Goal: Register for event/course

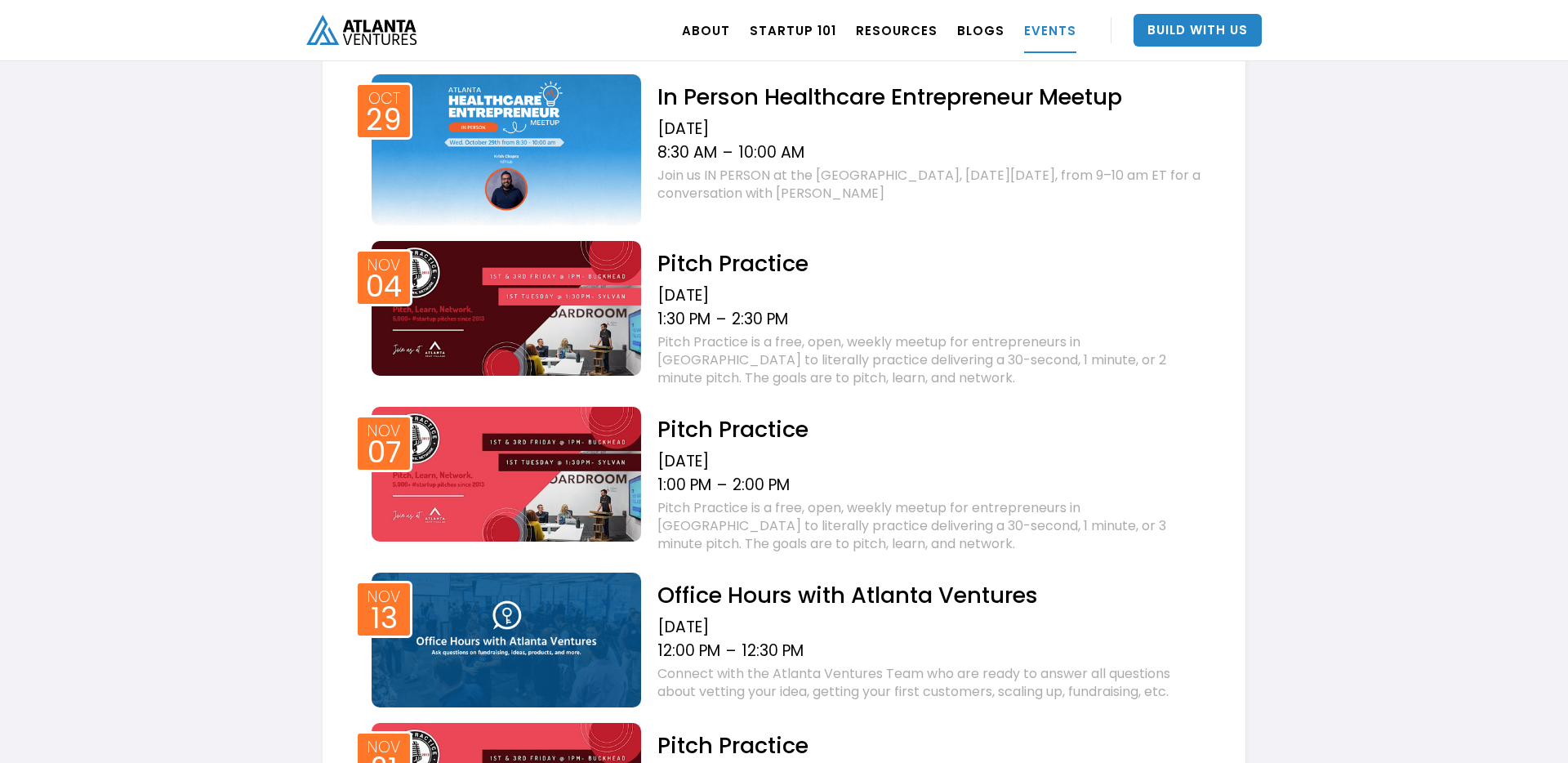
scroll to position [1168, 0]
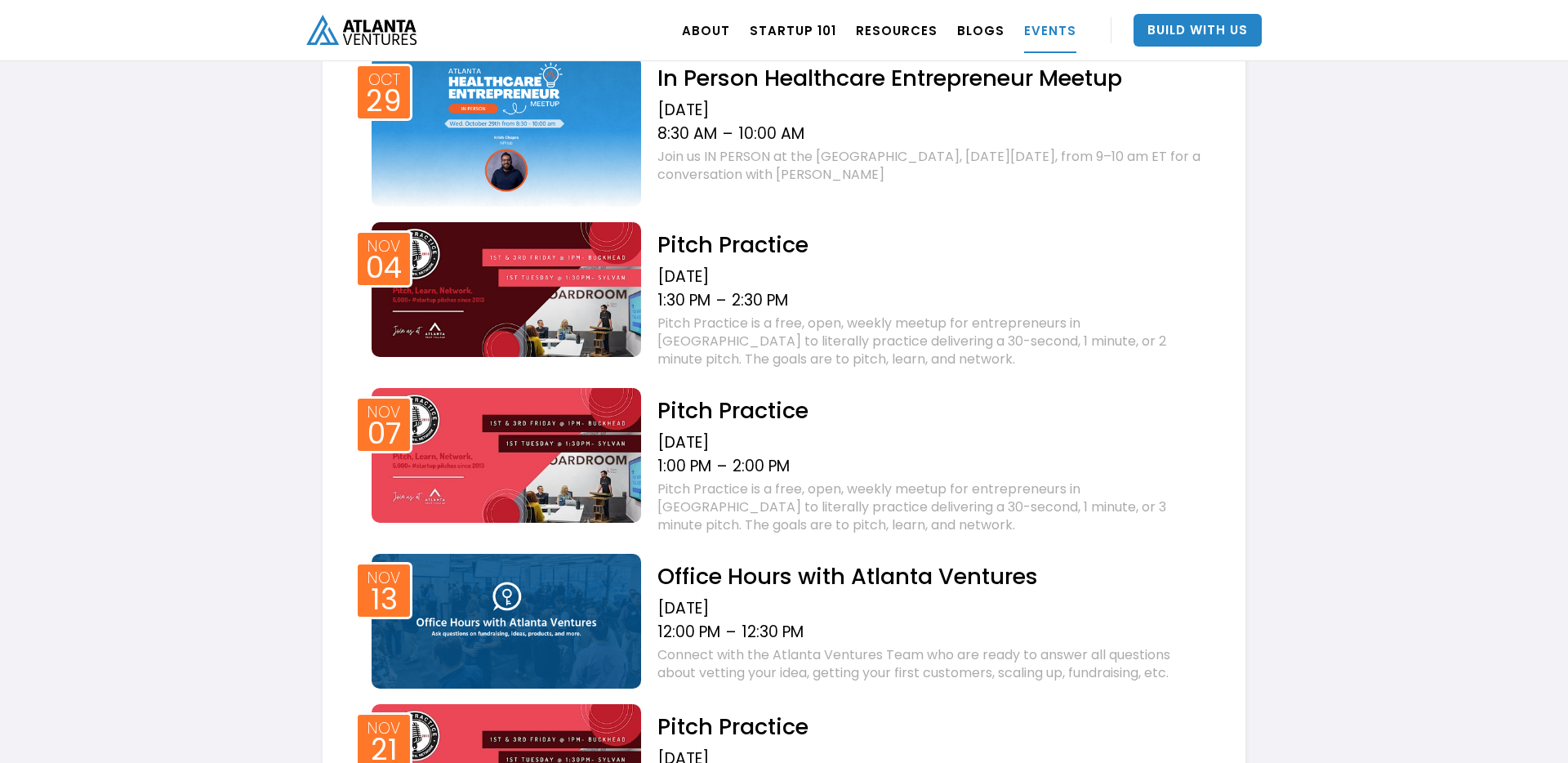
click at [518, 613] on img at bounding box center [506, 621] width 269 height 135
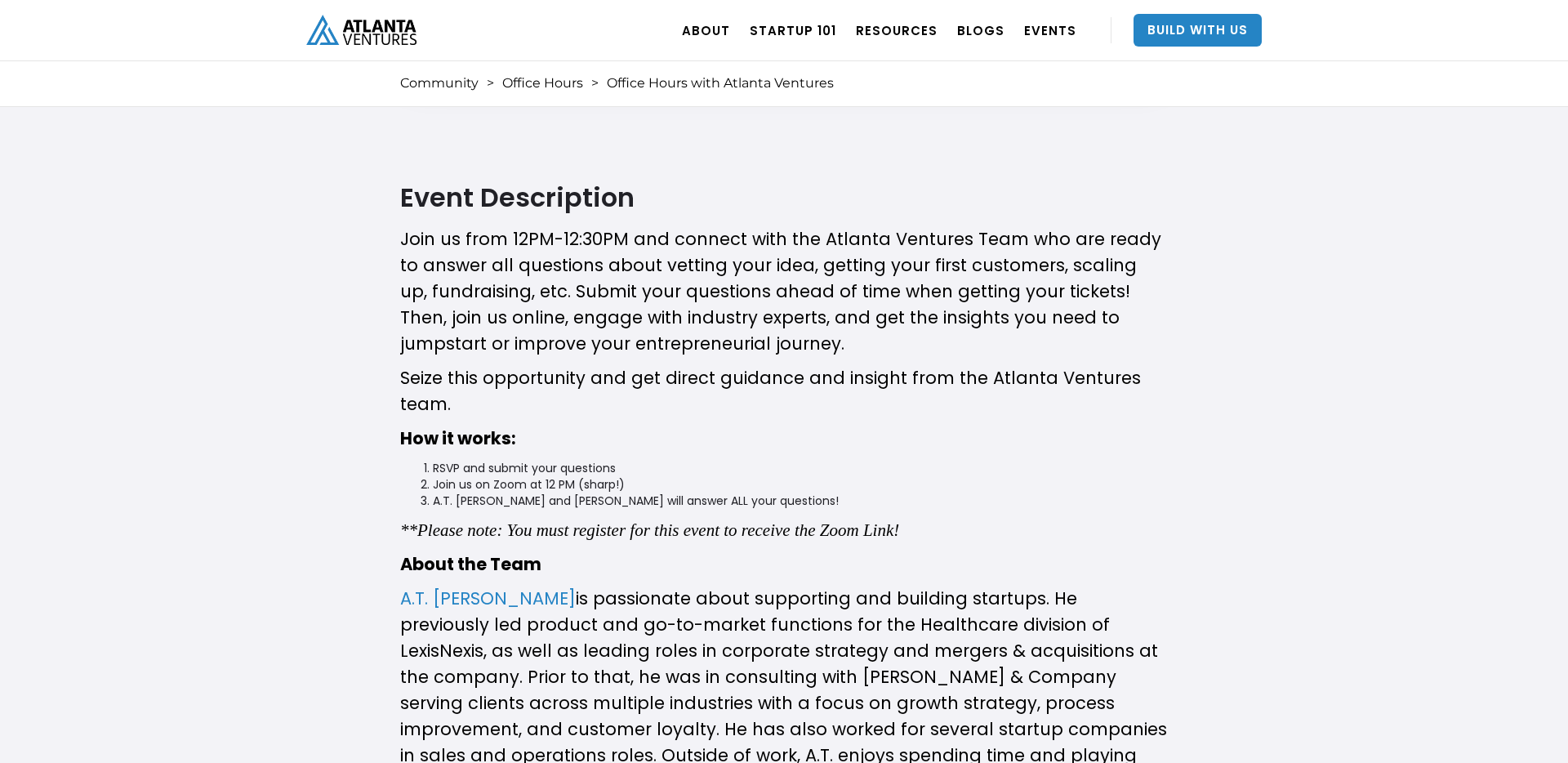
scroll to position [529, 0]
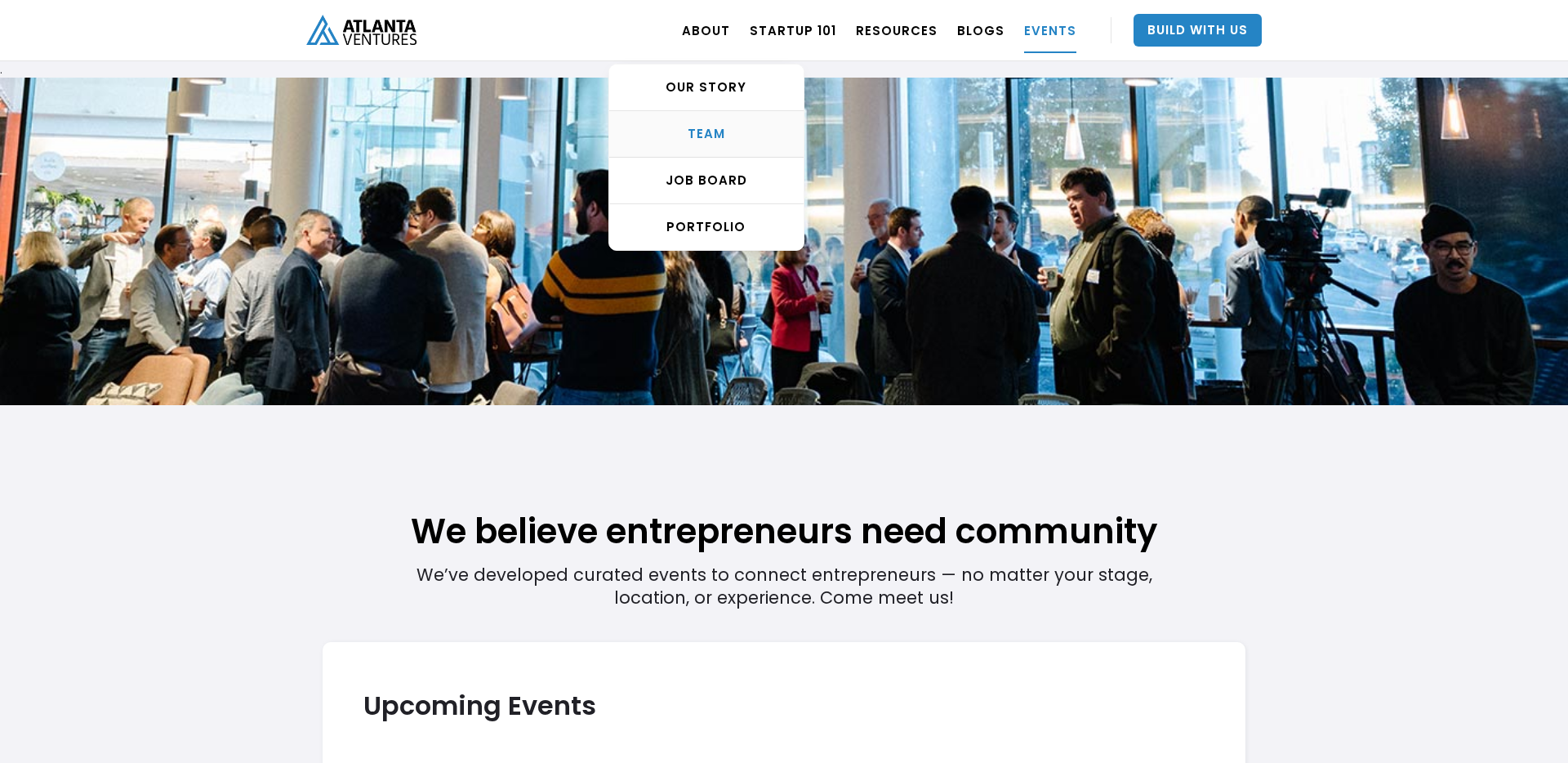
click at [726, 123] on link "TEAM" at bounding box center [706, 134] width 195 height 46
